Goal: Check status: Check status

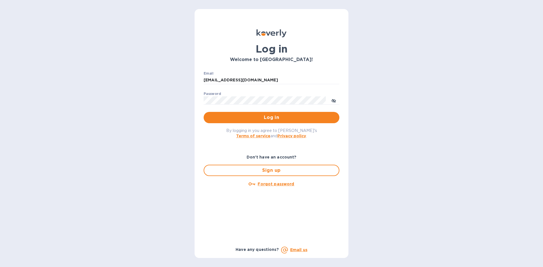
click at [246, 58] on h3 "Welcome to [GEOGRAPHIC_DATA]!" at bounding box center [272, 59] width 136 height 5
click at [258, 121] on span "Log in" at bounding box center [271, 117] width 127 height 7
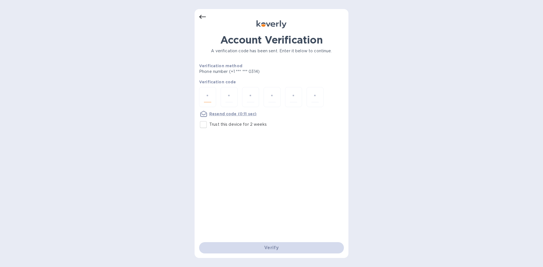
click at [211, 98] on input "number" at bounding box center [207, 97] width 7 height 10
click at [201, 124] on input "Trust this device for 2 weeks" at bounding box center [204, 125] width 12 height 12
checkbox input "true"
click at [203, 98] on div at bounding box center [207, 97] width 17 height 20
type input "1"
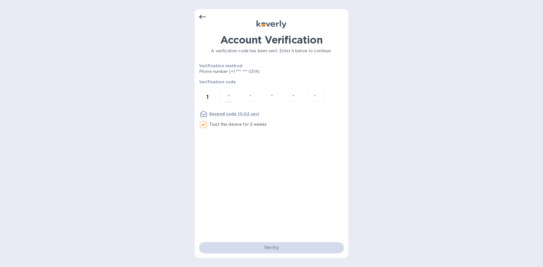
type input "9"
type input "2"
type input "3"
type input "6"
type input "2"
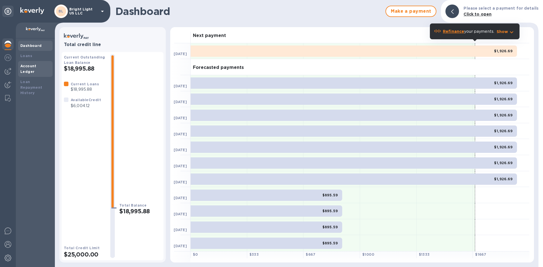
click at [28, 66] on b "Account Ledger" at bounding box center [28, 69] width 16 height 10
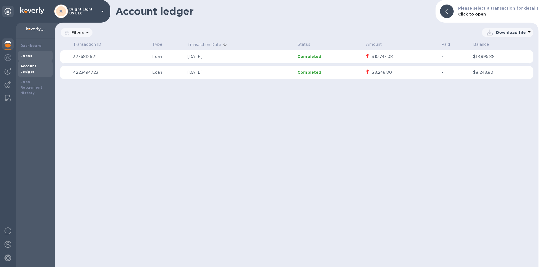
click at [31, 53] on div "Loans" at bounding box center [35, 56] width 30 height 6
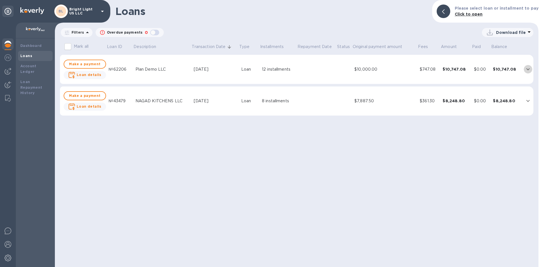
click at [528, 70] on icon "expand row" at bounding box center [528, 70] width 3 height 2
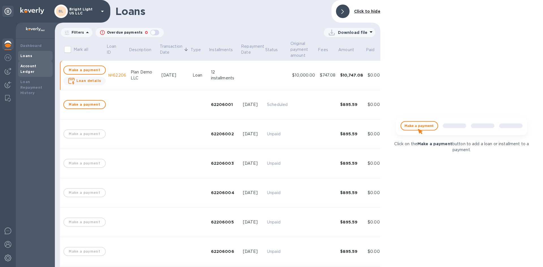
click at [29, 64] on b "Account Ledger" at bounding box center [28, 69] width 16 height 10
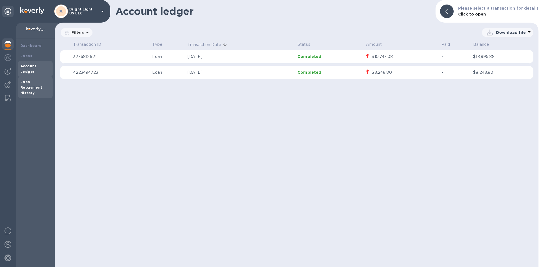
click at [27, 80] on b "Loan Repayment History" at bounding box center [31, 88] width 22 height 16
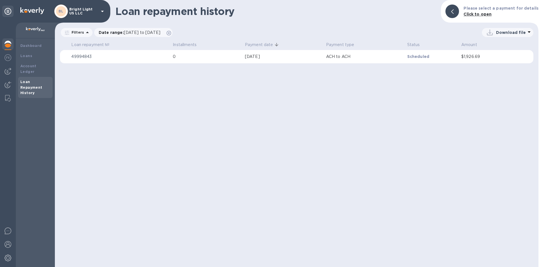
click at [120, 55] on p "49994843" at bounding box center [119, 57] width 97 height 6
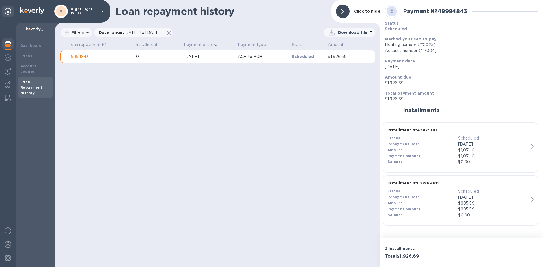
click at [403, 249] on p "2 installments" at bounding box center [422, 249] width 75 height 6
click at [343, 11] on icon at bounding box center [343, 11] width 3 height 5
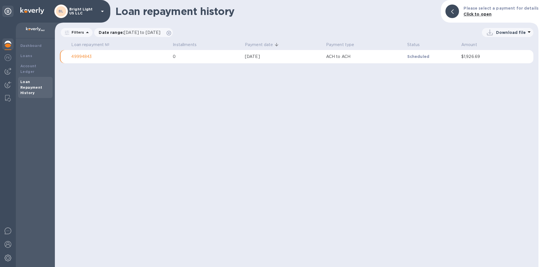
click at [17, 42] on div "Dashboard Loans Account Ledger Loan Repayment History" at bounding box center [35, 152] width 39 height 229
click at [22, 45] on b "Dashboard" at bounding box center [31, 46] width 22 height 4
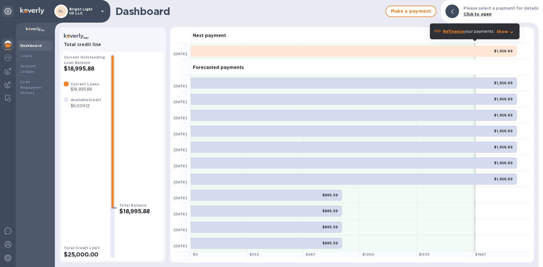
click at [76, 88] on p "$18,995.88" at bounding box center [85, 90] width 28 height 6
click at [5, 86] on img at bounding box center [8, 85] width 7 height 7
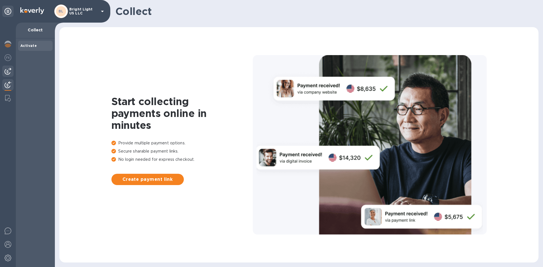
click at [8, 71] on img at bounding box center [8, 71] width 7 height 7
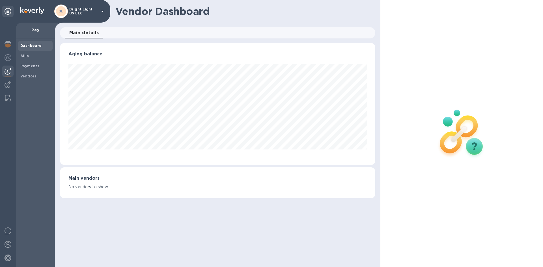
scroll to position [122, 315]
click at [25, 78] on b "Vendors" at bounding box center [28, 76] width 16 height 4
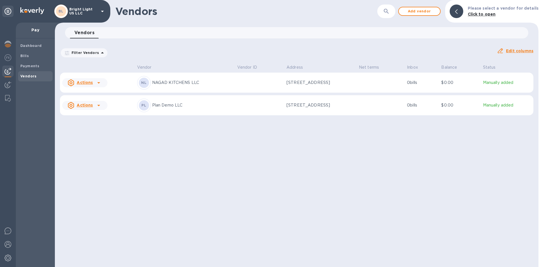
click at [99, 105] on icon at bounding box center [98, 105] width 7 height 7
click at [134, 144] on div at bounding box center [271, 133] width 543 height 267
click at [191, 109] on div "PL Plan Demo LLC" at bounding box center [185, 106] width 96 height 14
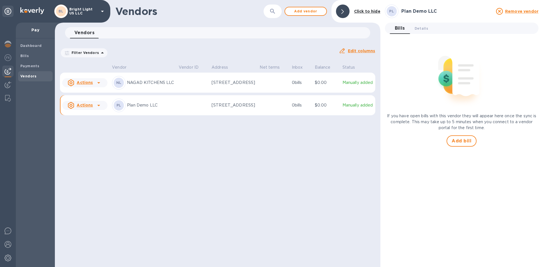
click at [189, 109] on td at bounding box center [193, 105] width 33 height 20
click at [30, 46] on b "Dashboard" at bounding box center [31, 46] width 22 height 4
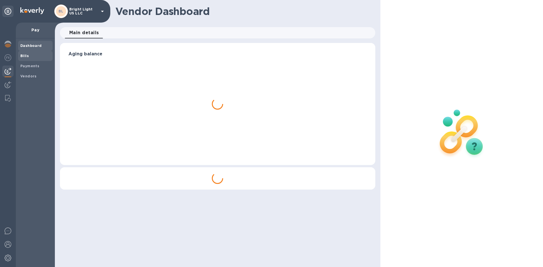
click at [27, 54] on b "Bills" at bounding box center [24, 56] width 8 height 4
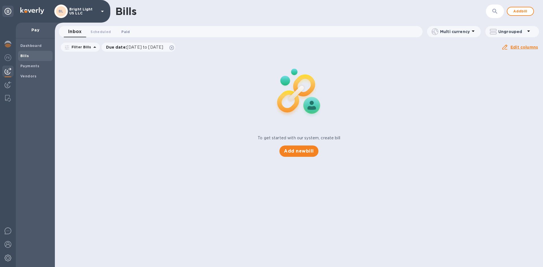
click at [120, 35] on span "Paid 0" at bounding box center [125, 32] width 11 height 6
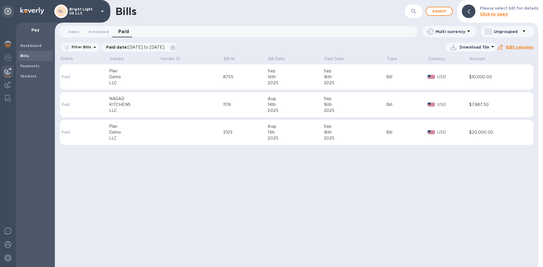
click at [474, 131] on div "$20,000.00" at bounding box center [497, 133] width 54 height 6
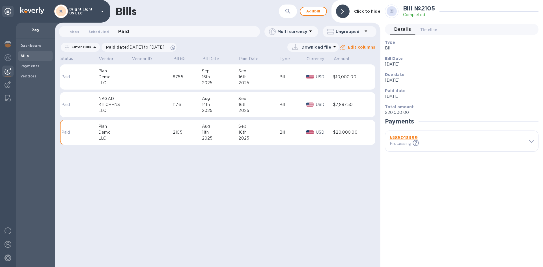
click at [402, 139] on b "№ 85013399" at bounding box center [404, 137] width 28 height 5
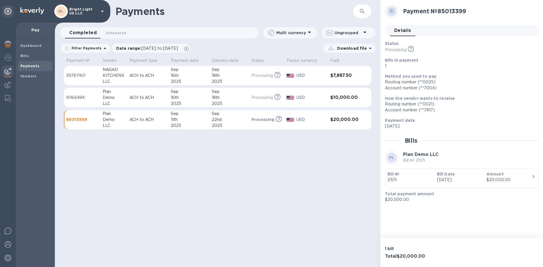
click at [250, 98] on td "Processing This payment is under compliance review, which may take up to 3 busi…" at bounding box center [266, 98] width 35 height 20
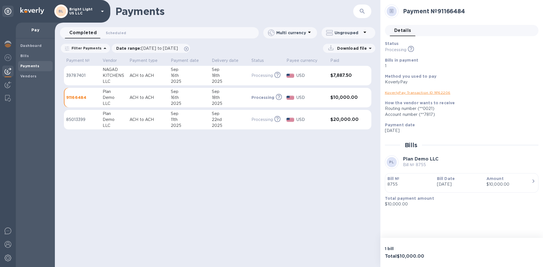
click at [222, 75] on div "18th" at bounding box center [229, 76] width 35 height 6
click at [222, 89] on div "Sep" at bounding box center [229, 92] width 35 height 6
click at [217, 116] on div "Sep" at bounding box center [229, 114] width 35 height 6
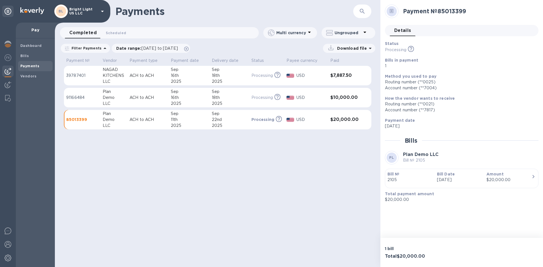
click at [138, 170] on div "Payments ​ Completed 0 Scheduled 0 Multi currency Ungrouped Filter Payments Dat…" at bounding box center [218, 133] width 326 height 267
click at [84, 121] on p "85013399" at bounding box center [82, 120] width 32 height 6
click at [390, 10] on icon at bounding box center [392, 11] width 4 height 4
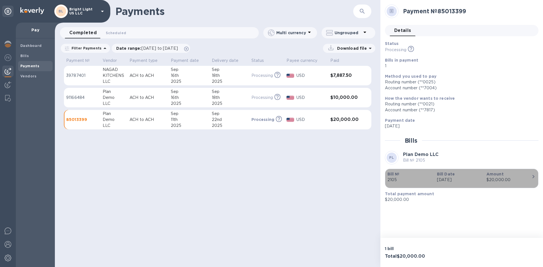
click at [487, 178] on div "$20,000.00" at bounding box center [509, 180] width 45 height 6
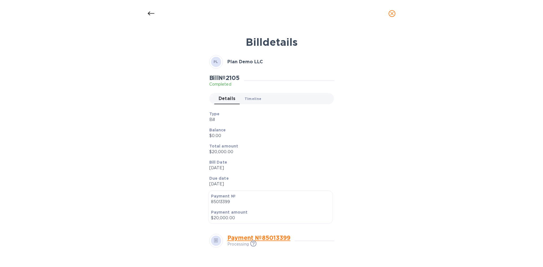
click at [254, 100] on span "Timeline 0" at bounding box center [253, 99] width 17 height 6
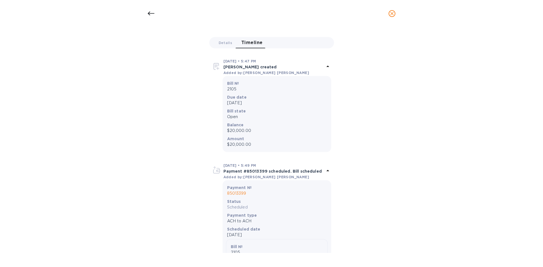
scroll to position [57, 0]
click at [241, 192] on p "85013399" at bounding box center [277, 193] width 100 height 6
click at [244, 167] on b "[DATE] • 5:49 PM" at bounding box center [240, 165] width 33 height 4
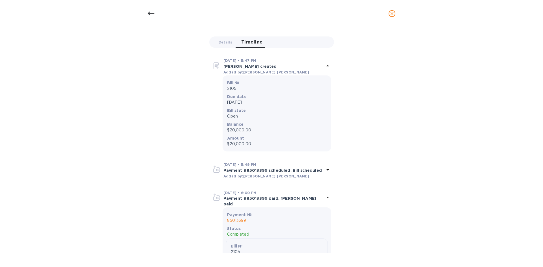
click at [244, 167] on b "[DATE] • 5:49 PM" at bounding box center [240, 165] width 33 height 4
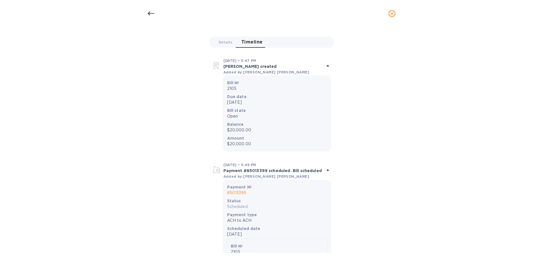
click at [244, 167] on b "[DATE] • 5:49 PM" at bounding box center [240, 165] width 33 height 4
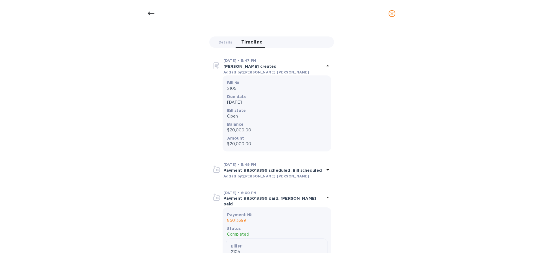
click at [247, 201] on p "Payment #85013399 paid. [PERSON_NAME] paid" at bounding box center [274, 201] width 101 height 11
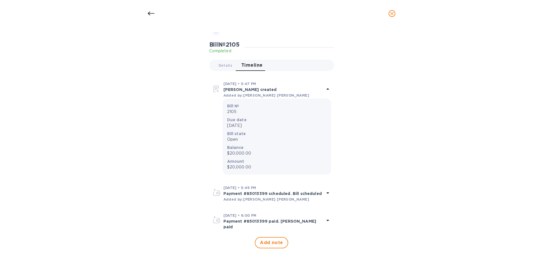
scroll to position [30, 0]
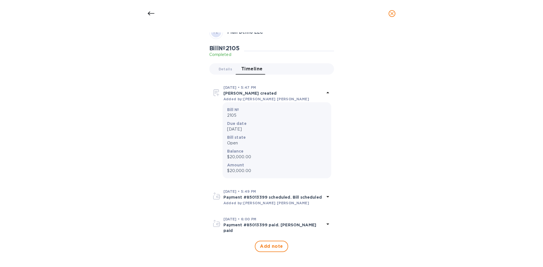
click at [238, 95] on p "[PERSON_NAME] created" at bounding box center [274, 94] width 101 height 6
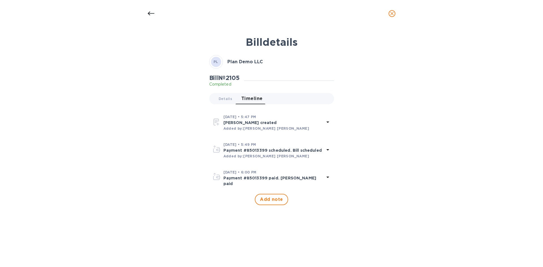
click at [389, 15] on icon "close" at bounding box center [392, 14] width 6 height 6
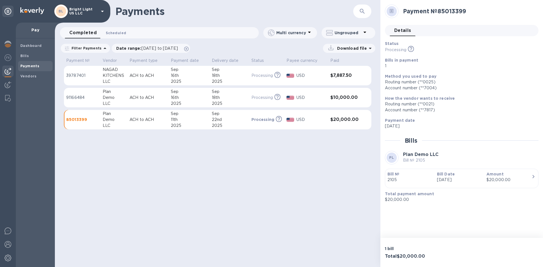
click at [109, 30] on span "Scheduled 0" at bounding box center [116, 33] width 20 height 6
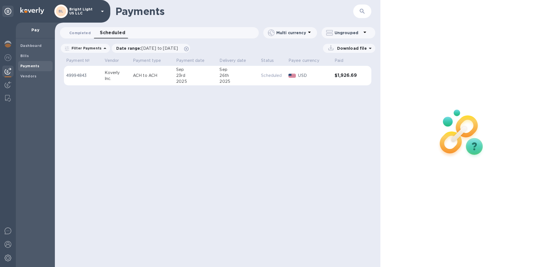
click at [80, 31] on span "Completed 0" at bounding box center [80, 33] width 22 height 6
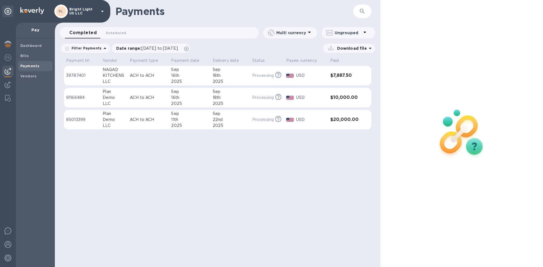
click at [303, 120] on p "USD" at bounding box center [311, 120] width 30 height 6
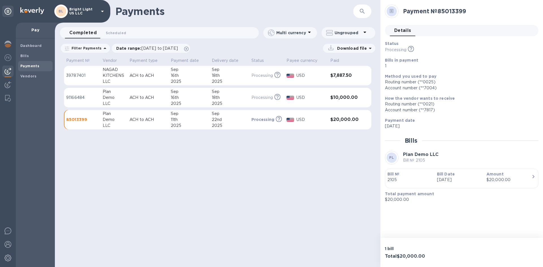
click at [303, 120] on p "USD" at bounding box center [311, 120] width 29 height 6
click at [534, 174] on icon "button" at bounding box center [533, 177] width 7 height 7
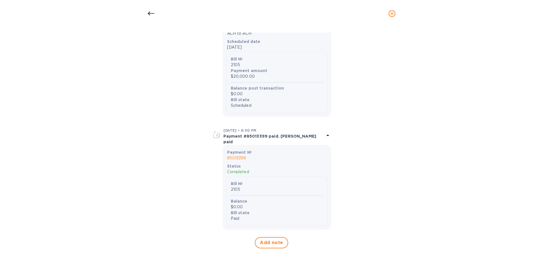
scroll to position [18, 0]
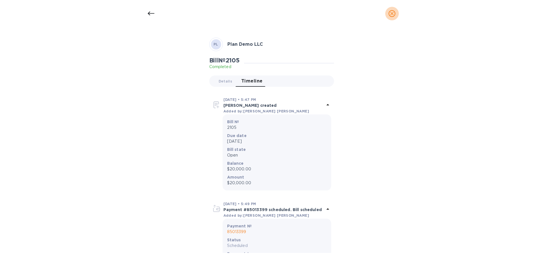
click at [395, 15] on icon "close" at bounding box center [392, 14] width 6 height 6
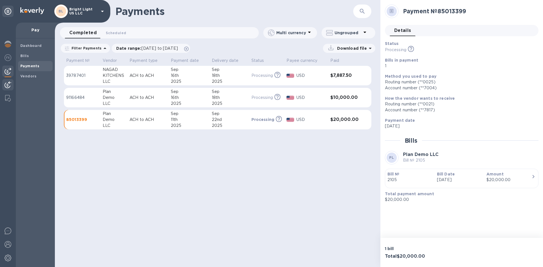
click at [6, 83] on img at bounding box center [8, 85] width 7 height 7
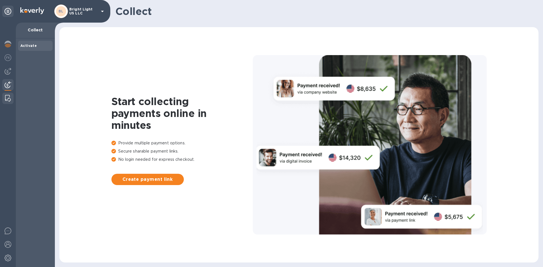
click at [5, 95] on div at bounding box center [8, 98] width 10 height 11
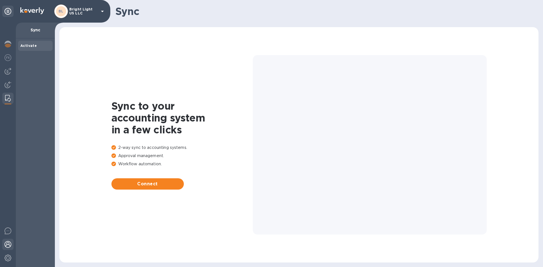
click at [7, 241] on img at bounding box center [8, 244] width 7 height 7
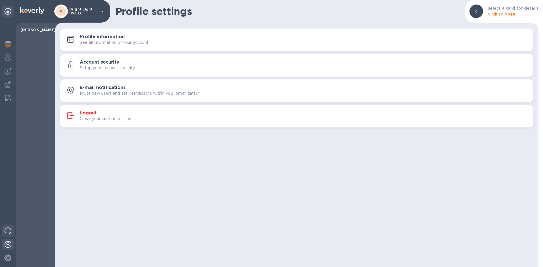
click at [7, 237] on div at bounding box center [7, 232] width 11 height 13
click at [8, 58] on img at bounding box center [8, 57] width 7 height 7
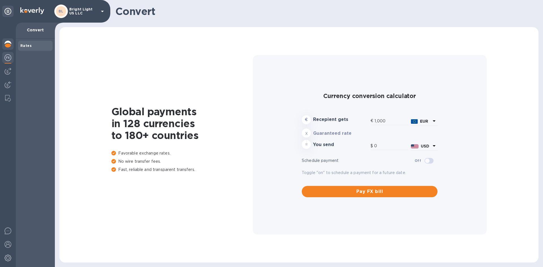
click at [6, 41] on img at bounding box center [8, 44] width 7 height 7
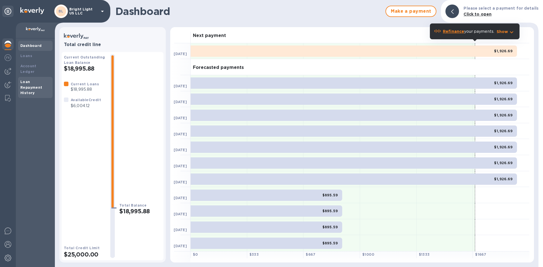
click at [46, 85] on div "Loan Repayment History" at bounding box center [35, 87] width 30 height 17
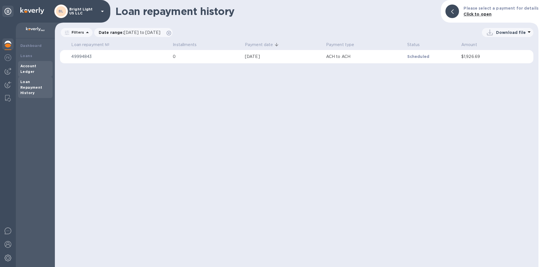
click at [32, 63] on div "Account Ledger" at bounding box center [35, 69] width 35 height 16
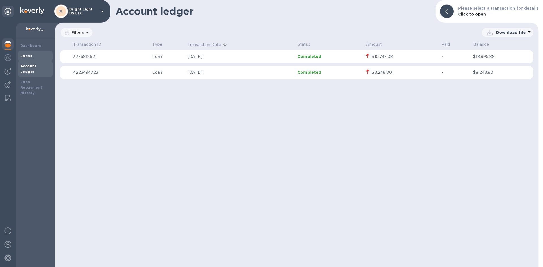
click at [29, 54] on b "Loans" at bounding box center [26, 56] width 12 height 4
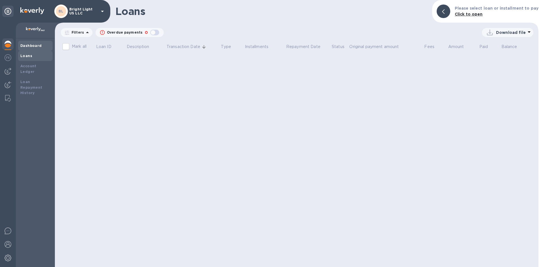
click at [30, 44] on b "Dashboard" at bounding box center [31, 46] width 22 height 4
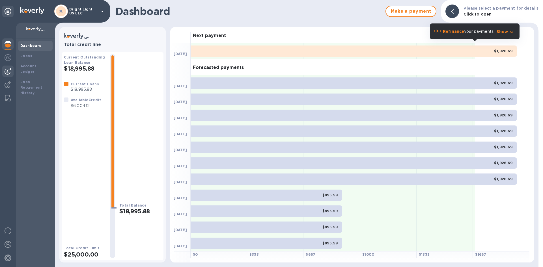
click at [8, 71] on img at bounding box center [8, 71] width 7 height 7
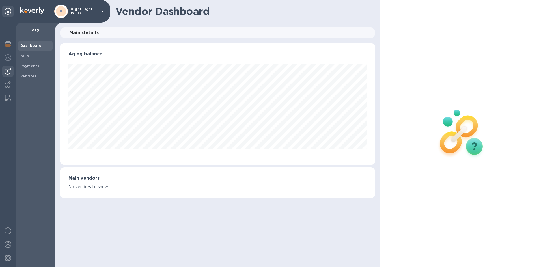
scroll to position [122, 315]
click at [4, 57] on div at bounding box center [7, 58] width 11 height 12
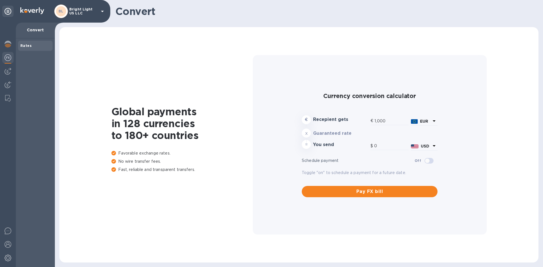
type input "1,188.54"
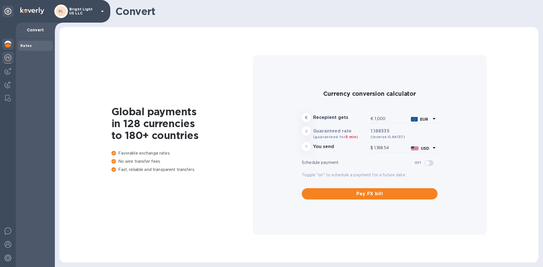
click at [6, 47] on img at bounding box center [8, 44] width 7 height 7
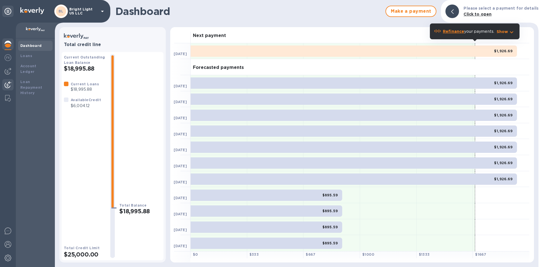
click at [7, 87] on img at bounding box center [8, 85] width 7 height 7
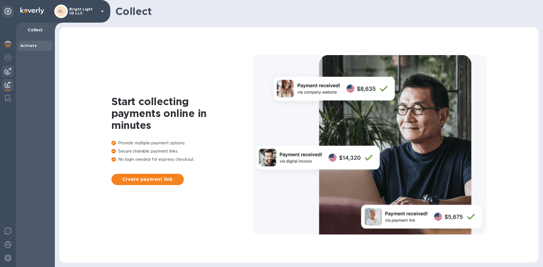
click at [5, 72] on img at bounding box center [8, 71] width 7 height 7
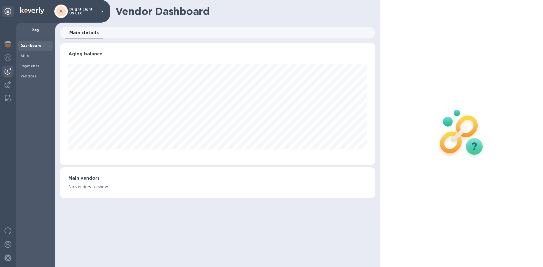
scroll to position [122, 315]
